Goal: Navigation & Orientation: Go to known website

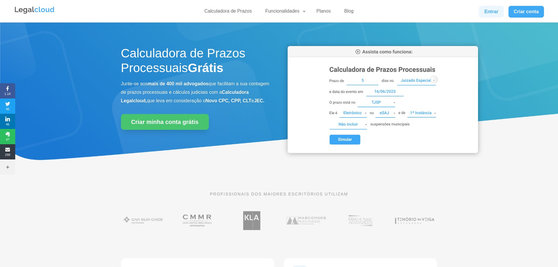
drag, startPoint x: 495, startPoint y: 19, endPoint x: 493, endPoint y: 16, distance: 3.9
click at [495, 19] on div "Calculadora de Prazos Funcionalidades Calculadora de Prazos DJEN/DJE Prazos e A…" at bounding box center [279, 11] width 530 height 22
click at [493, 15] on link "Entrar" at bounding box center [491, 12] width 25 height 12
click at [496, 11] on link "Entrar" at bounding box center [491, 12] width 25 height 12
click at [498, 9] on link "Entrar" at bounding box center [491, 12] width 25 height 12
